Goal: Navigation & Orientation: Find specific page/section

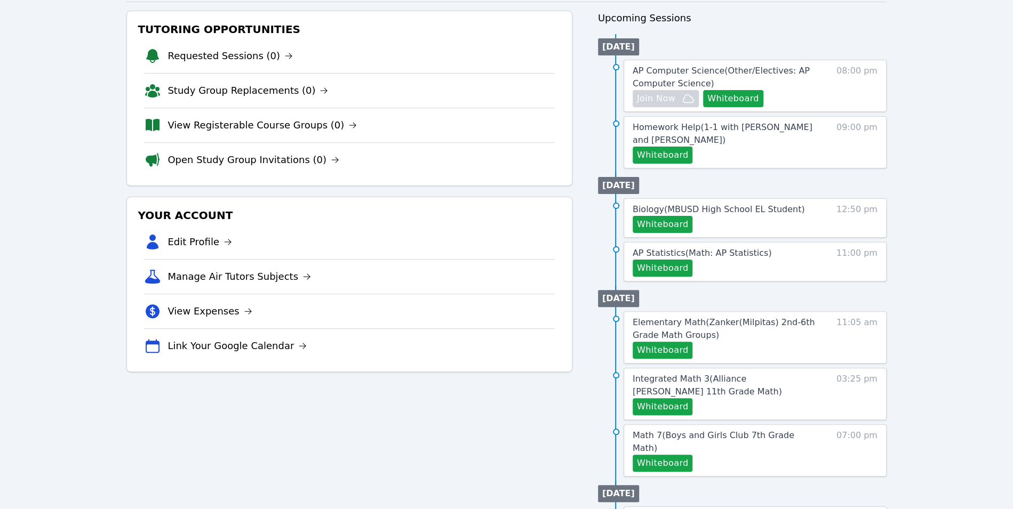
scroll to position [122, 0]
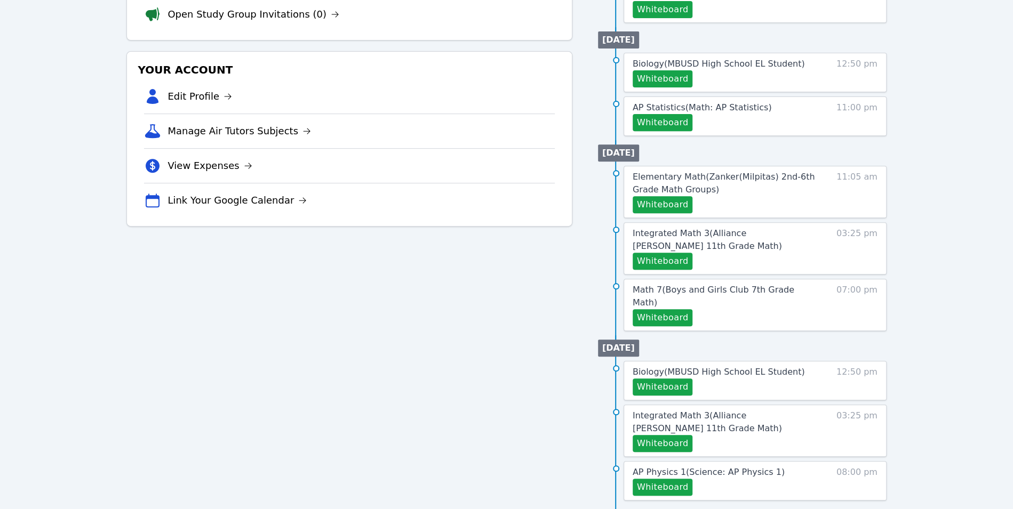
scroll to position [256, 0]
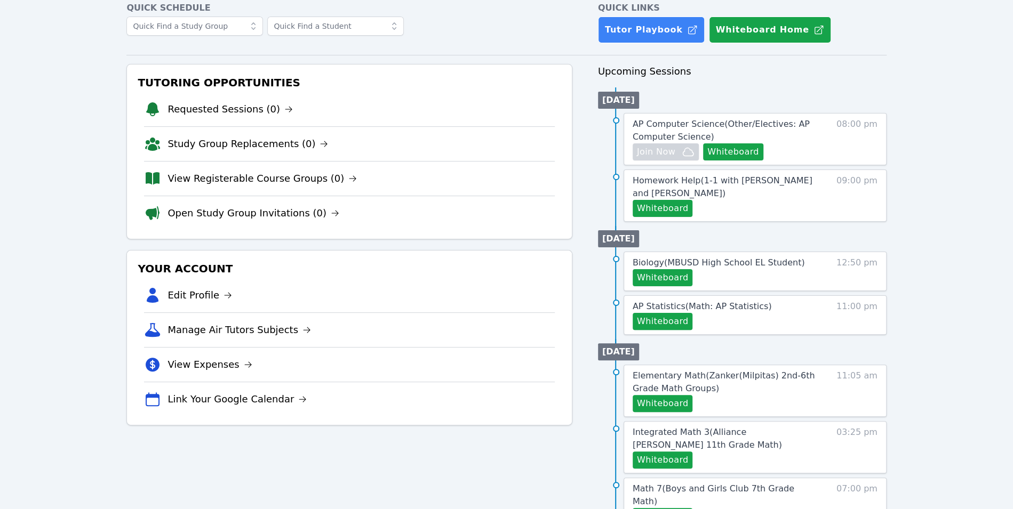
scroll to position [57, 0]
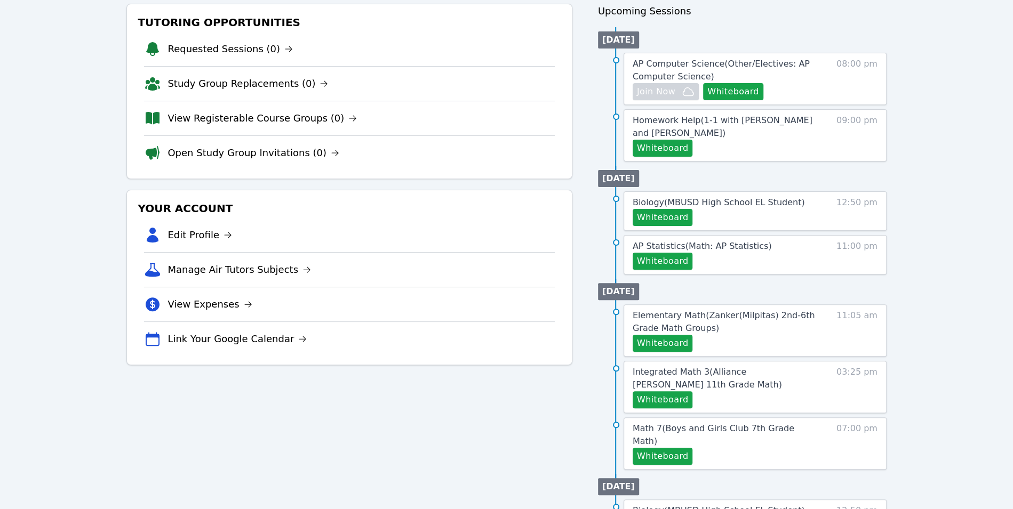
scroll to position [129, 0]
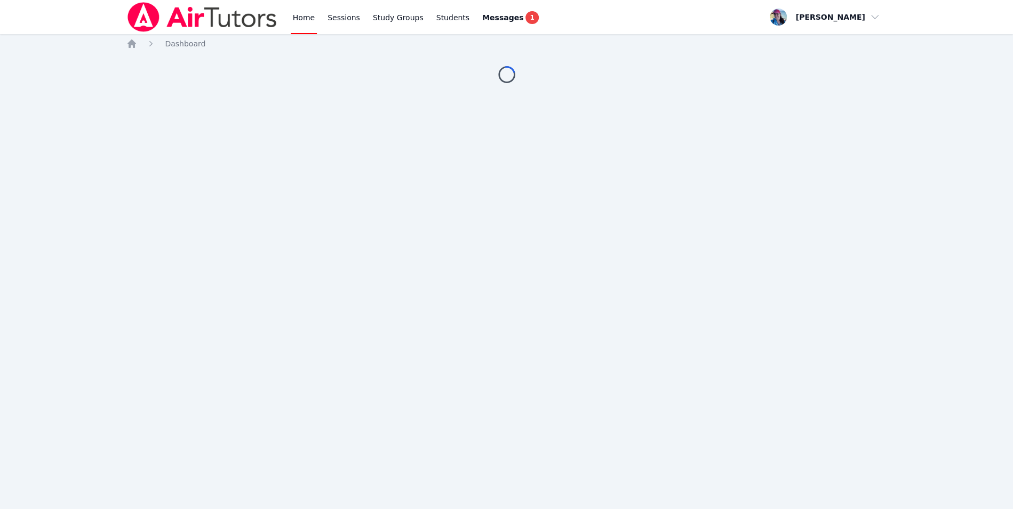
scroll to position [129, 0]
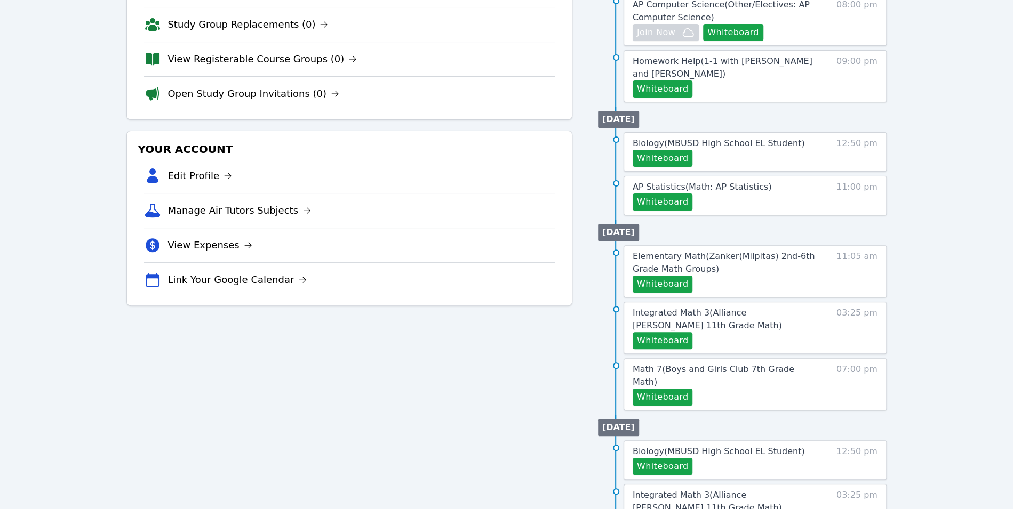
scroll to position [182, 0]
